Goal: Task Accomplishment & Management: Manage account settings

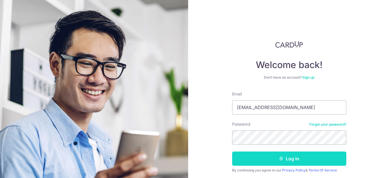
click at [277, 159] on button "Log in" at bounding box center [289, 159] width 114 height 14
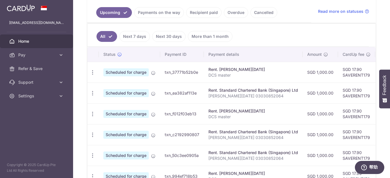
scroll to position [143, 0]
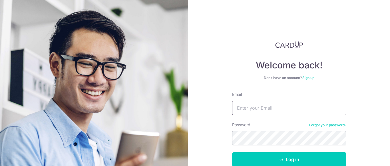
click at [284, 113] on input "Email" at bounding box center [289, 108] width 114 height 14
type input "[EMAIL_ADDRESS][DOMAIN_NAME]"
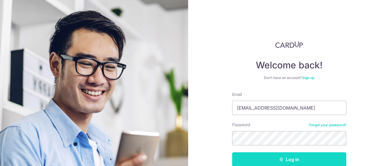
click at [255, 155] on button "Log in" at bounding box center [289, 159] width 114 height 14
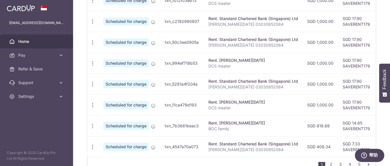
scroll to position [257, 0]
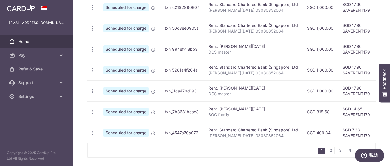
click at [304, 123] on td "SGD 409.34" at bounding box center [320, 132] width 35 height 21
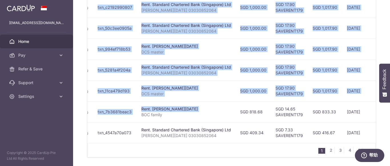
scroll to position [0, 147]
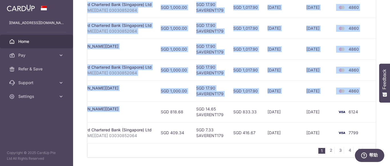
drag, startPoint x: 306, startPoint y: 112, endPoint x: 390, endPoint y: 116, distance: 83.5
click at [390, 116] on div "× Pause Schedule Pause all future payments in this series Pause just this one p…" at bounding box center [231, 83] width 317 height 166
click at [365, 123] on td "7799" at bounding box center [355, 132] width 43 height 21
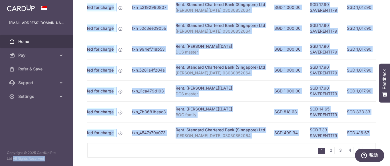
scroll to position [0, 0]
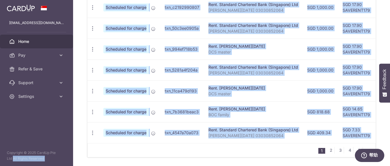
drag, startPoint x: 262, startPoint y: 131, endPoint x: 63, endPoint y: 129, distance: 198.5
click at [63, 129] on main "xiaoxuej@yahoo.com.sg Home Pay Payments Recipients Cards Refer & Save Support F…" at bounding box center [195, 83] width 390 height 166
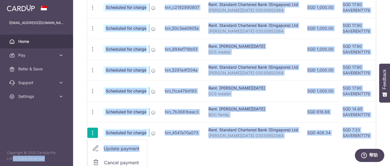
click at [131, 149] on span "Update payment" at bounding box center [123, 148] width 39 height 7
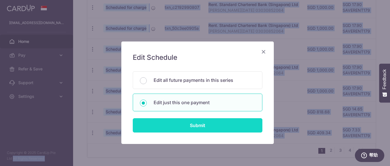
click at [205, 125] on input "Submit" at bounding box center [198, 125] width 130 height 14
radio input "true"
type input "409.34"
type input "[DATE]"
type input "[PERSON_NAME][DATE] 03030852064"
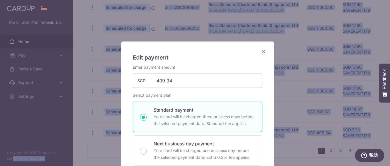
type input "SAVERENT179"
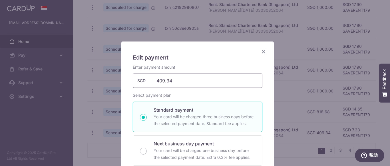
drag, startPoint x: 182, startPoint y: 81, endPoint x: 159, endPoint y: 81, distance: 23.4
click at [159, 81] on input "409.34" at bounding box center [198, 80] width 130 height 14
type input "404.38"
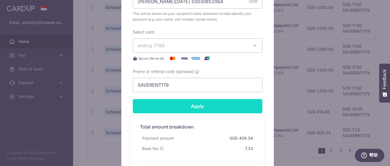
scroll to position [257, 0]
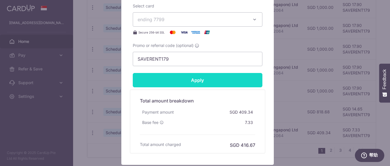
click at [205, 82] on input "Apply" at bounding box center [198, 80] width 130 height 14
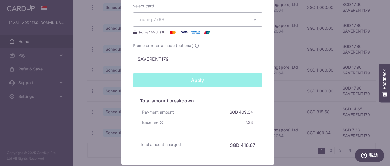
type input "Successfully Applied"
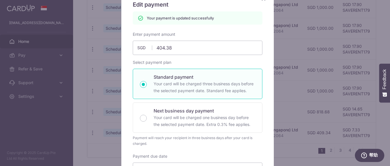
scroll to position [20, 0]
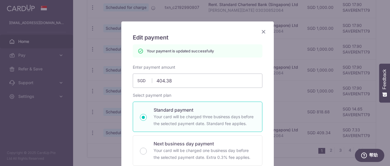
click at [260, 31] on icon "Close" at bounding box center [263, 31] width 7 height 7
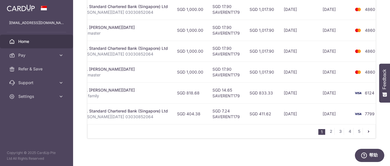
scroll to position [0, 147]
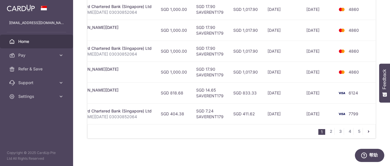
drag, startPoint x: 330, startPoint y: 111, endPoint x: 390, endPoint y: 118, distance: 60.0
click at [390, 118] on div "× Pause Schedule Pause all future payments in this series Pause just this one p…" at bounding box center [231, 83] width 317 height 166
click at [235, 146] on div "× Pause Schedule Pause all future payments in this series Pause just this one p…" at bounding box center [231, 83] width 317 height 166
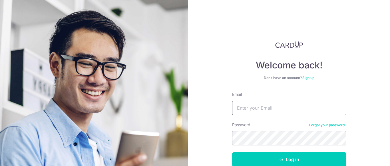
click at [255, 109] on input "Email" at bounding box center [289, 108] width 114 height 14
type input "[EMAIL_ADDRESS][DOMAIN_NAME]"
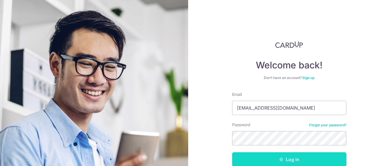
click at [261, 159] on button "Log in" at bounding box center [289, 159] width 114 height 14
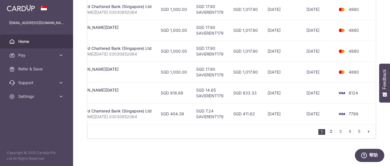
click at [329, 131] on link "2" at bounding box center [331, 131] width 7 height 7
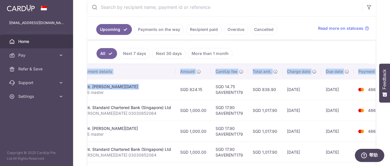
scroll to position [0, 147]
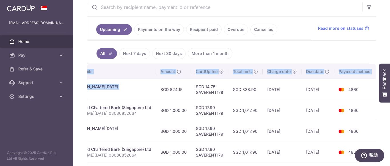
drag, startPoint x: 299, startPoint y: 90, endPoint x: 379, endPoint y: 99, distance: 80.5
click at [379, 99] on div "× Pause Schedule Pause all future payments in this series Pause just this one p…" at bounding box center [231, 83] width 317 height 166
click at [374, 105] on td "4860" at bounding box center [355, 110] width 43 height 21
